Goal: Information Seeking & Learning: Learn about a topic

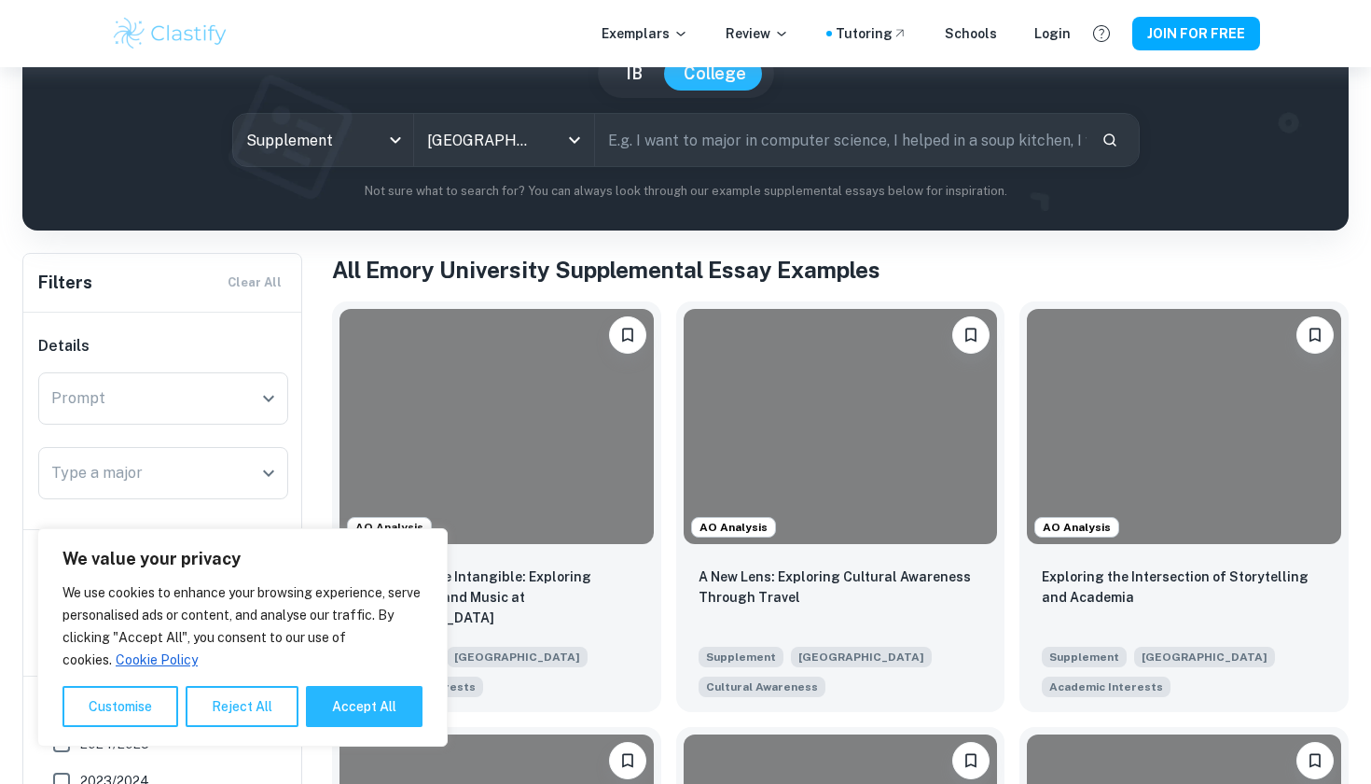
scroll to position [307, 0]
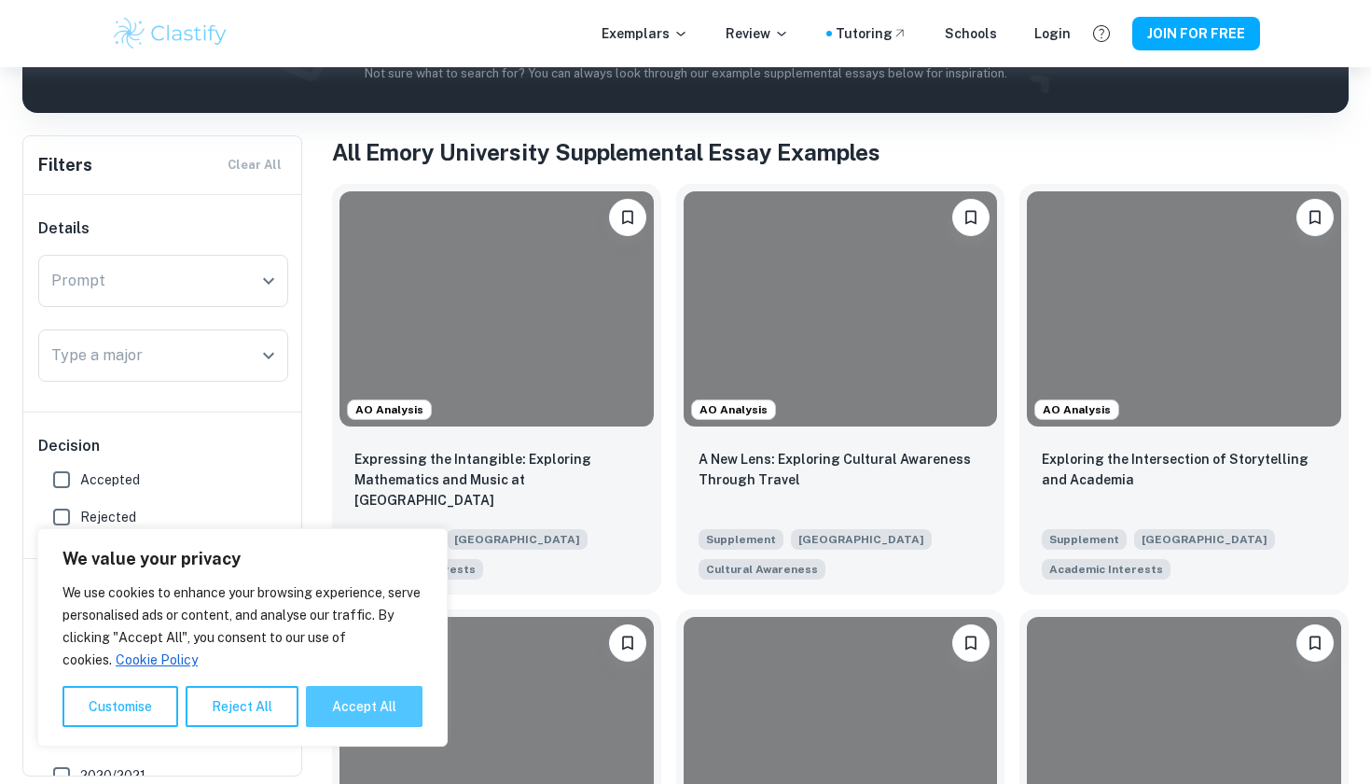
click at [342, 706] on button "Accept All" at bounding box center [364, 706] width 117 height 41
checkbox input "true"
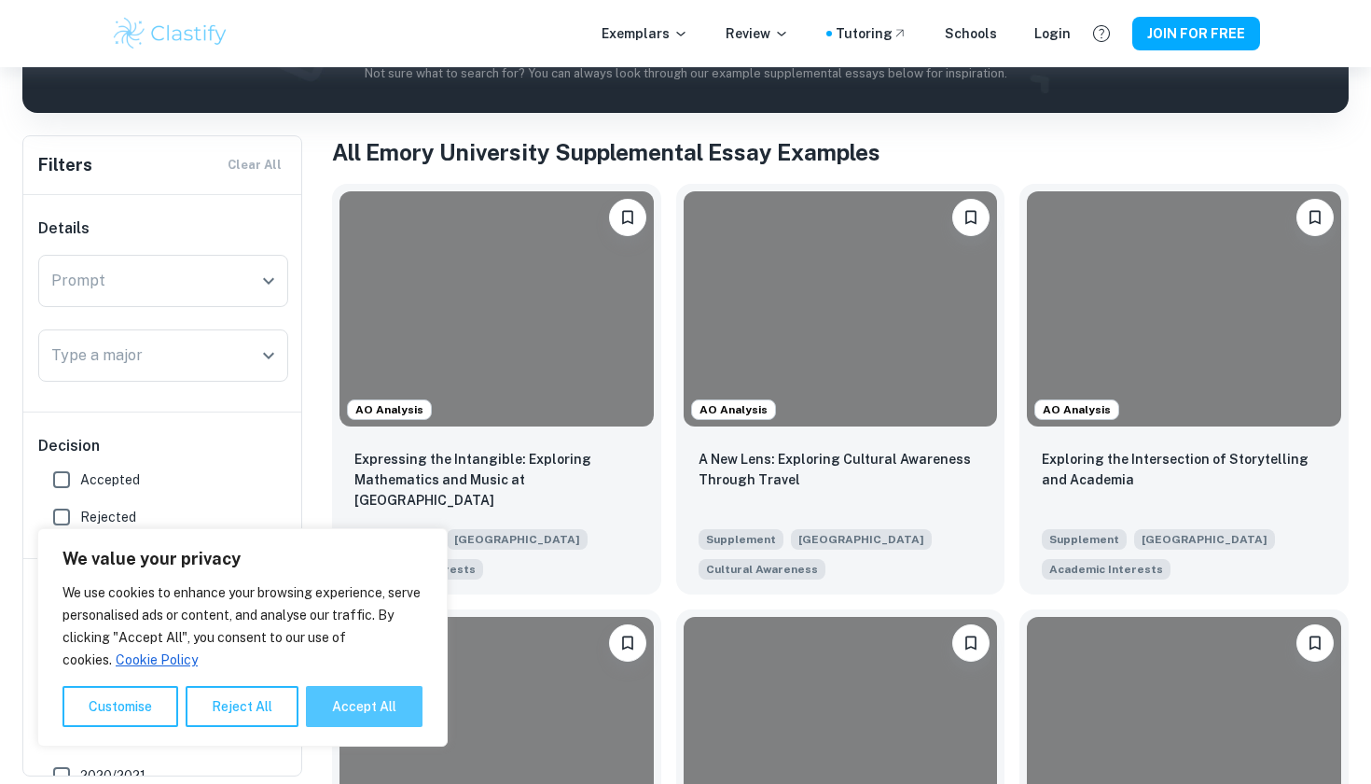
checkbox input "true"
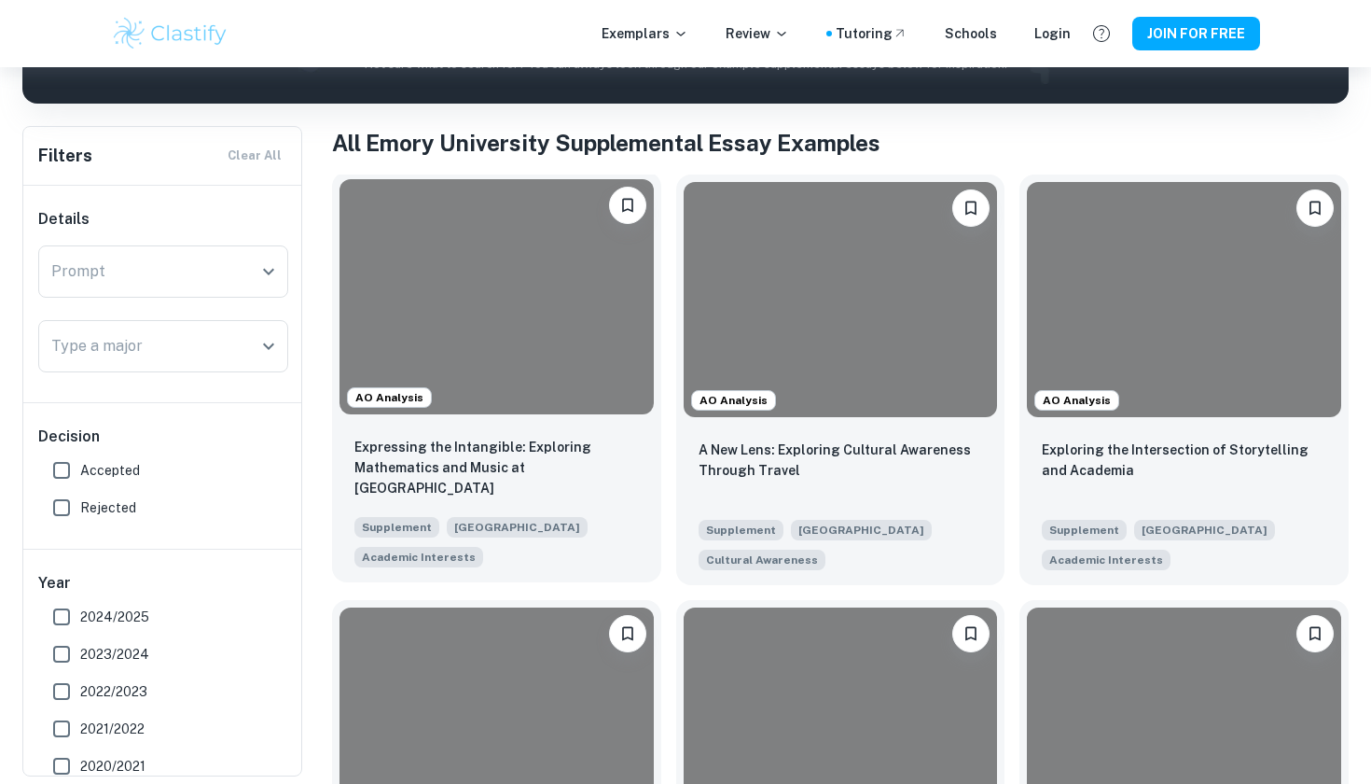
scroll to position [316, 0]
click at [578, 257] on div at bounding box center [497, 296] width 314 height 235
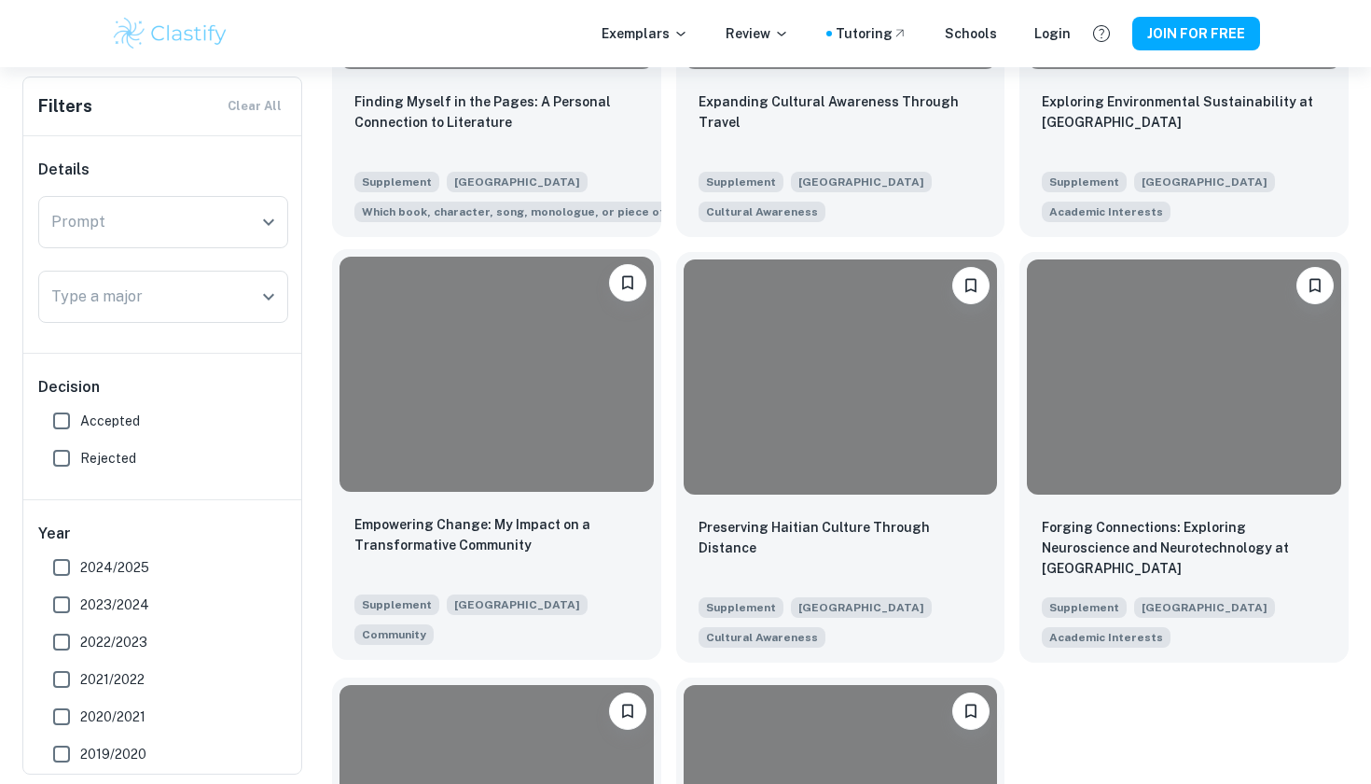
scroll to position [6210, 0]
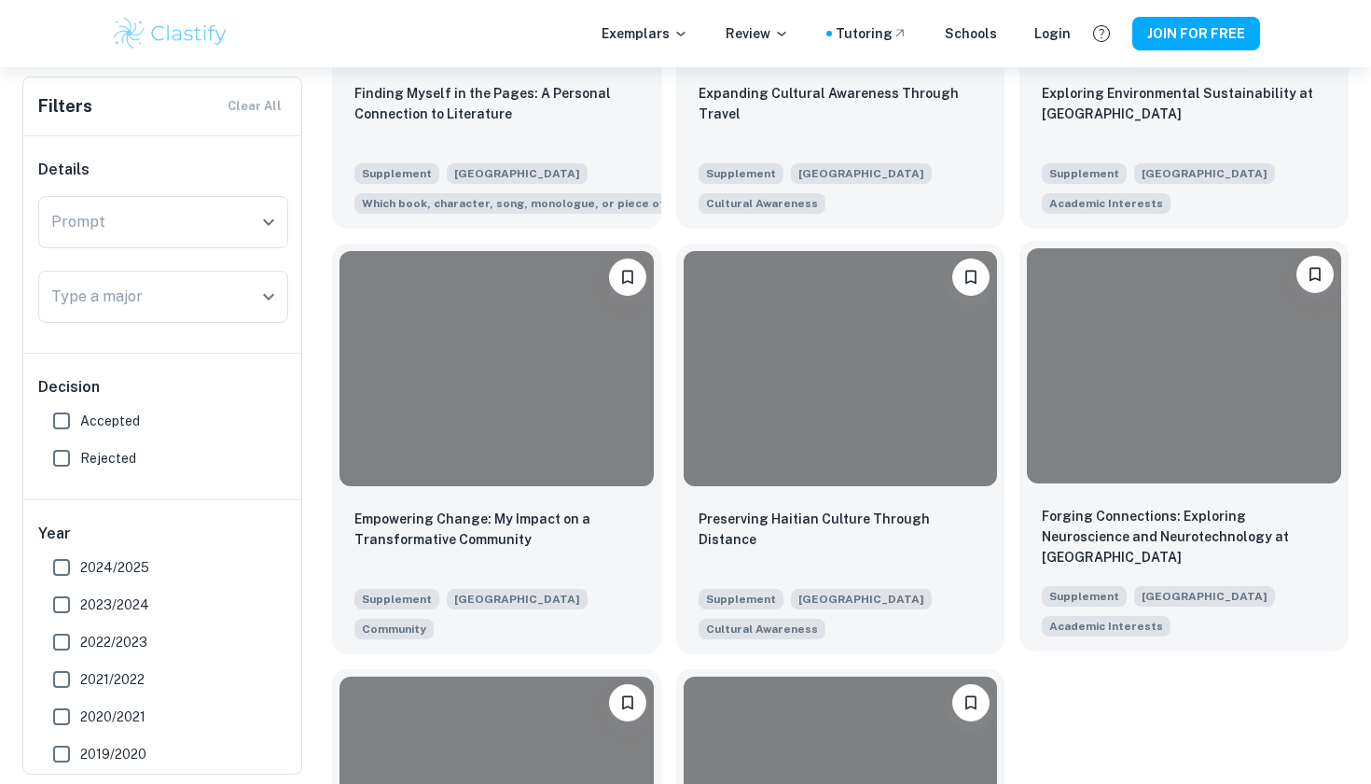
click at [1164, 434] on div at bounding box center [1184, 365] width 314 height 235
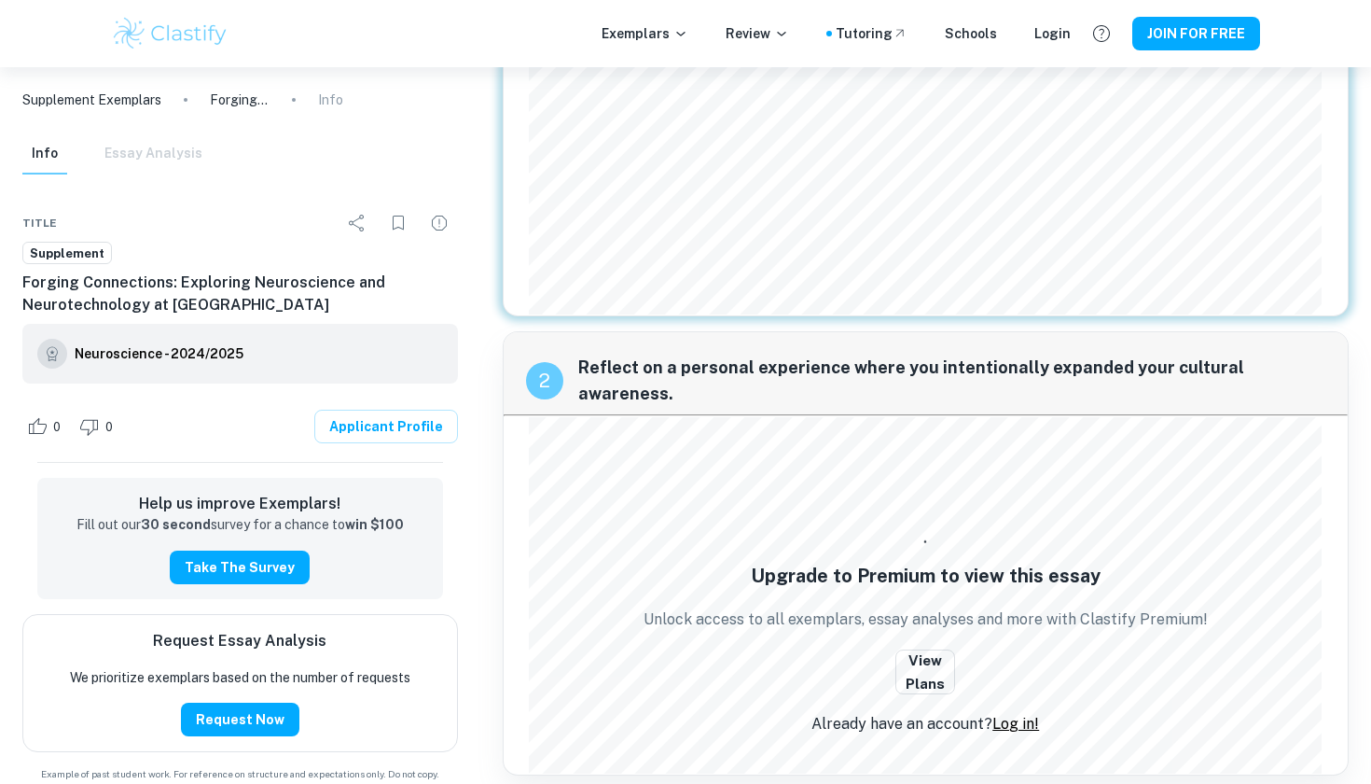
scroll to position [342, 0]
